Goal: Navigation & Orientation: Find specific page/section

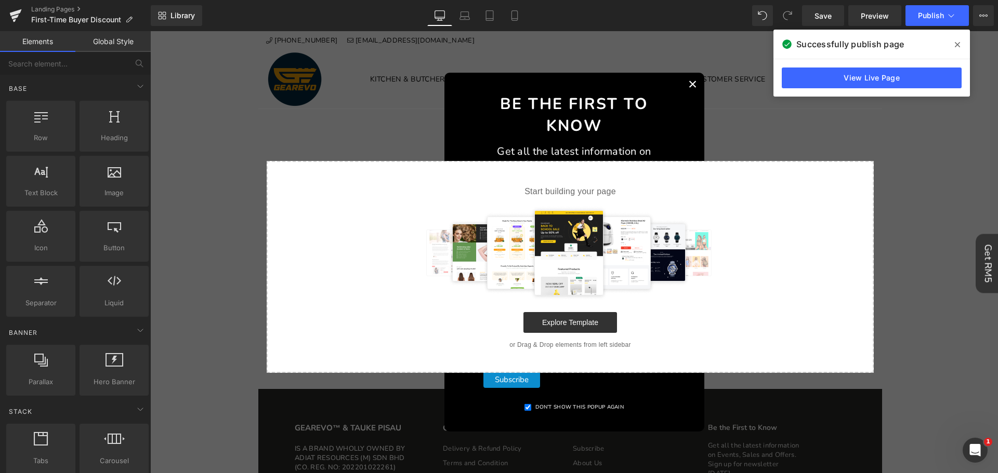
click at [888, 173] on div "Be the First to Know Get all the latest information on Events, Sales and Offers…" at bounding box center [573, 251] width 839 height 379
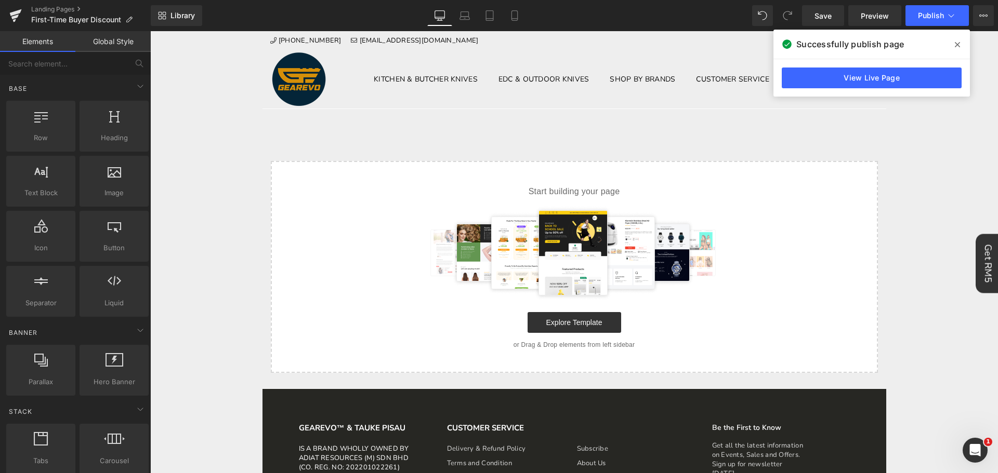
click at [958, 48] on icon at bounding box center [957, 45] width 5 height 8
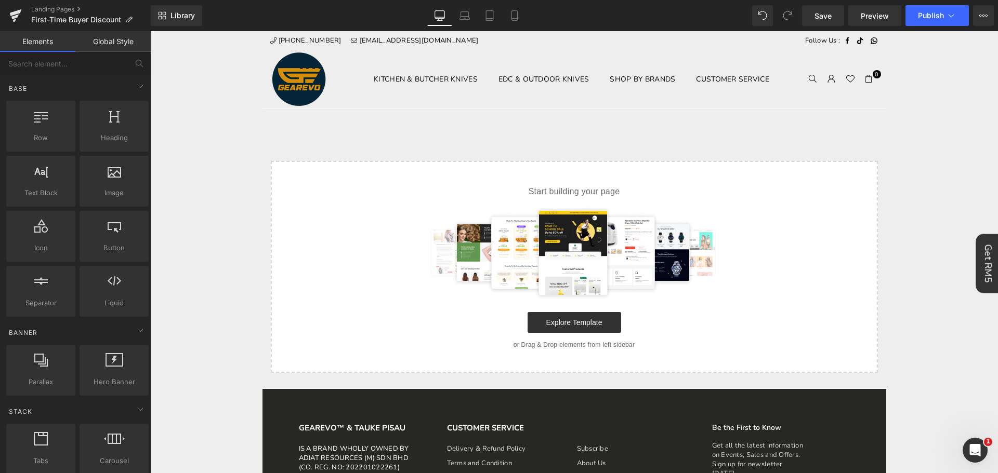
drag, startPoint x: 947, startPoint y: 228, endPoint x: 964, endPoint y: 169, distance: 61.2
click at [964, 169] on body "Time to own it Why wait? Shop today, 0% interest over 3 payments. 0% interest 1…" at bounding box center [574, 386] width 848 height 711
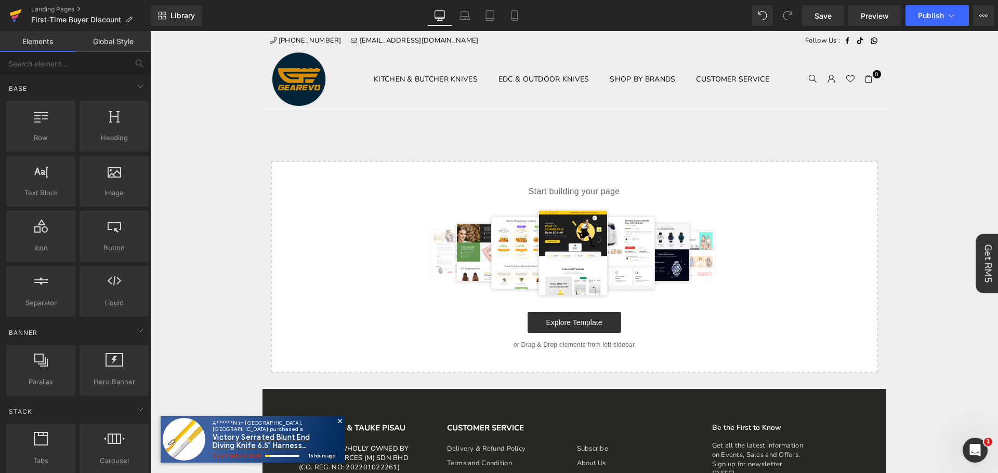
click at [3, 15] on link at bounding box center [15, 15] width 31 height 31
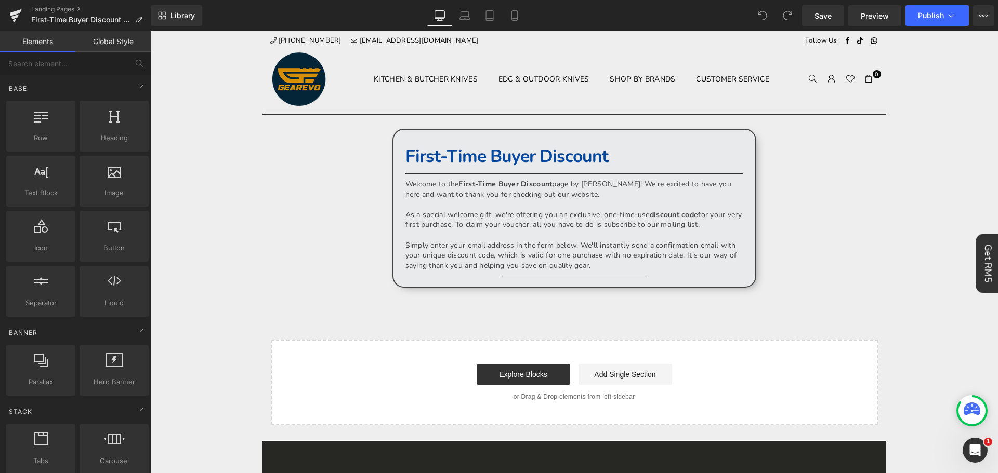
drag, startPoint x: 324, startPoint y: 138, endPoint x: 333, endPoint y: 127, distance: 13.6
click at [19, 19] on icon at bounding box center [15, 16] width 12 height 26
